Goal: Information Seeking & Learning: Learn about a topic

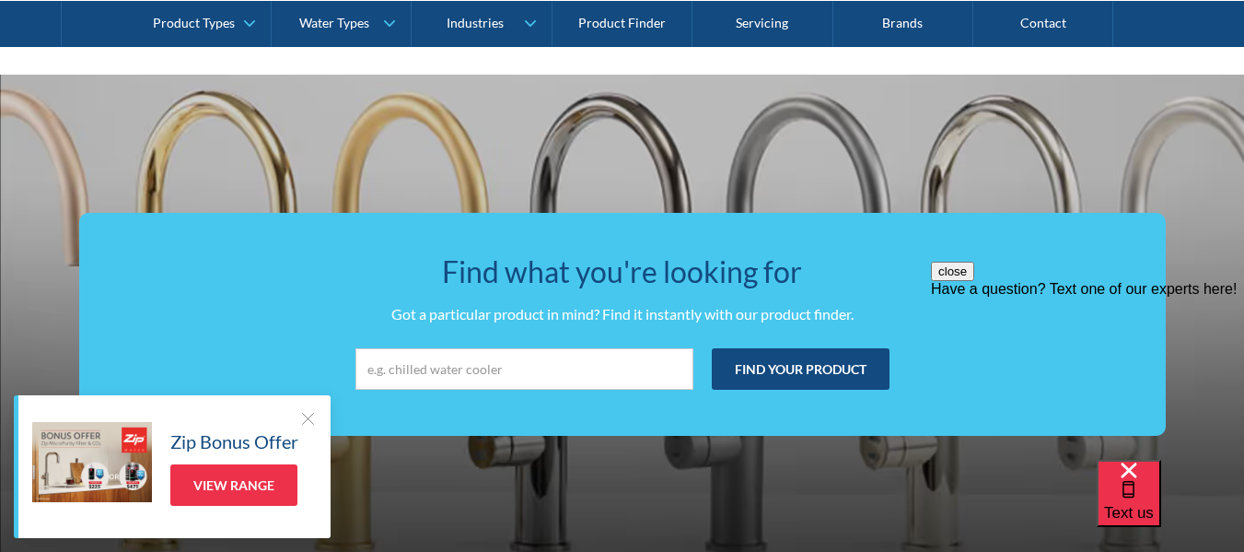
scroll to position [3408, 0]
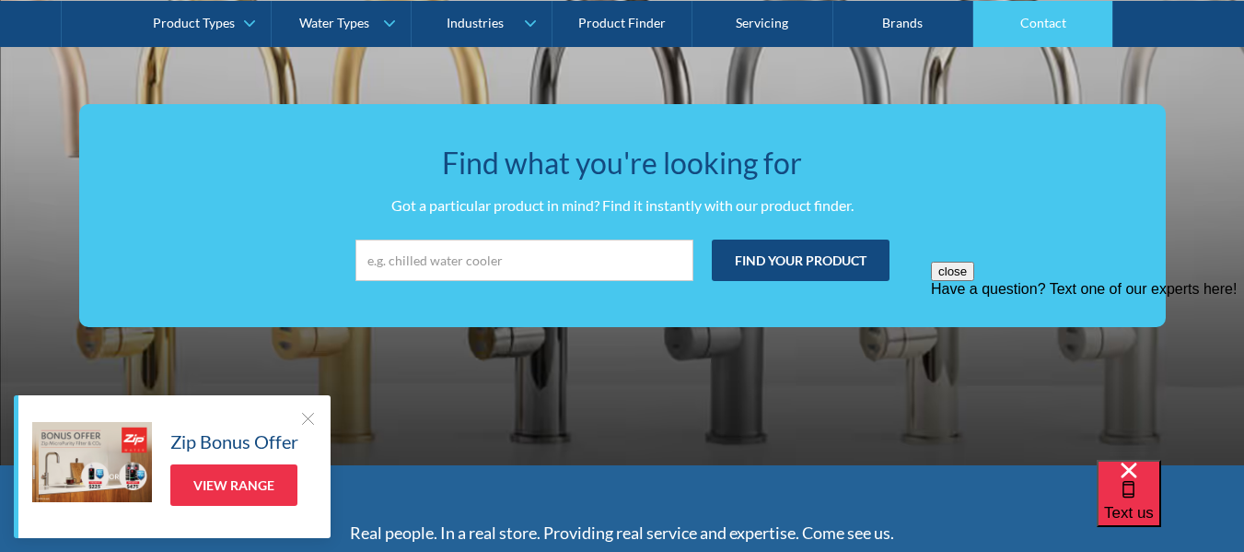
click at [1039, 24] on link "Contact" at bounding box center [1044, 23] width 140 height 46
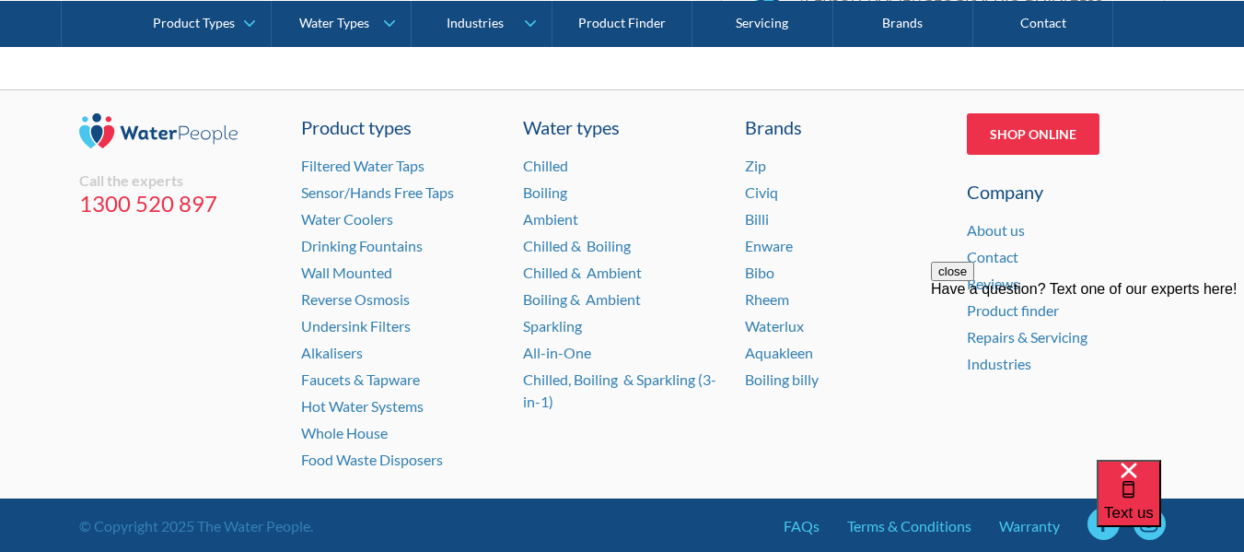
scroll to position [1519, 0]
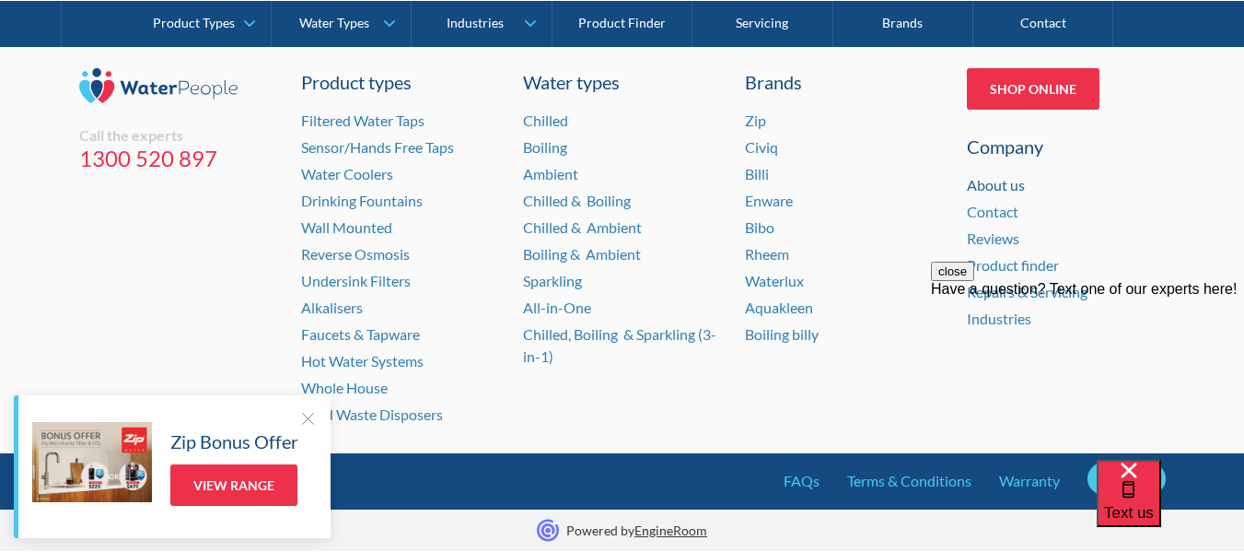
click at [1006, 187] on link "About us" at bounding box center [996, 184] width 58 height 17
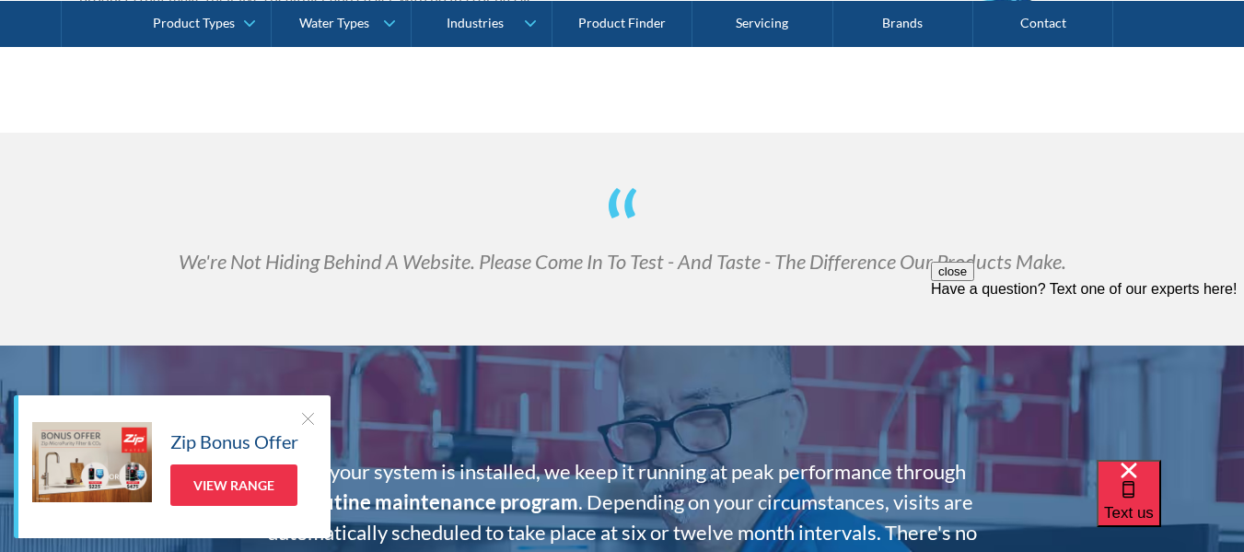
scroll to position [3316, 0]
